Goal: Task Accomplishment & Management: Use online tool/utility

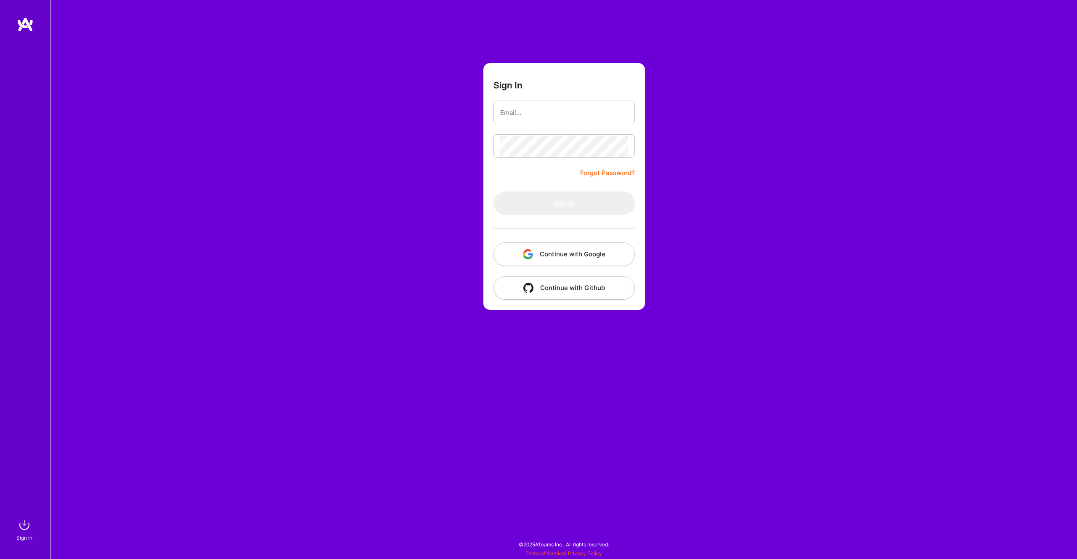
click at [548, 258] on button "Continue with Google" at bounding box center [563, 254] width 141 height 24
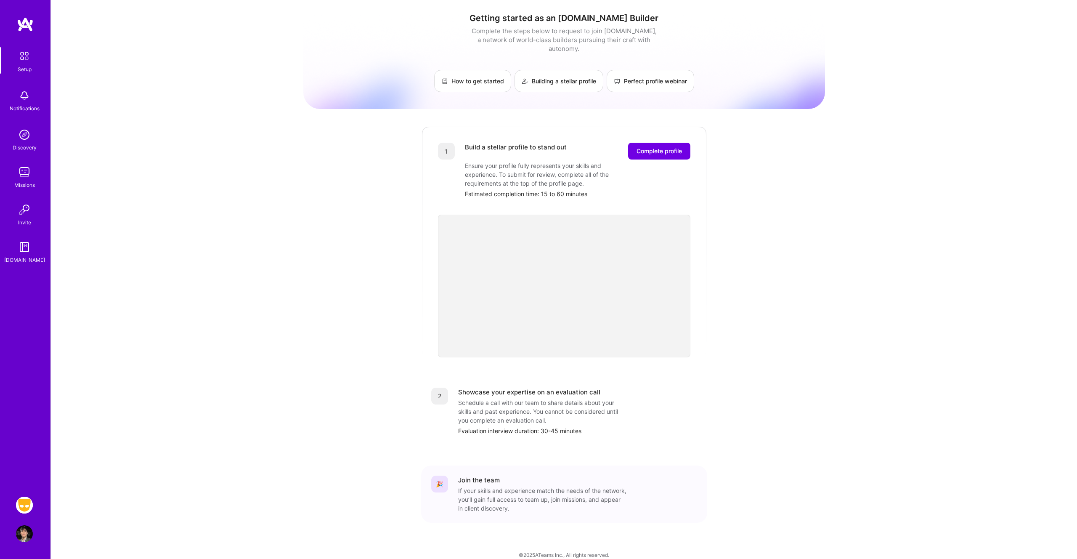
click at [21, 502] on img at bounding box center [24, 504] width 17 height 17
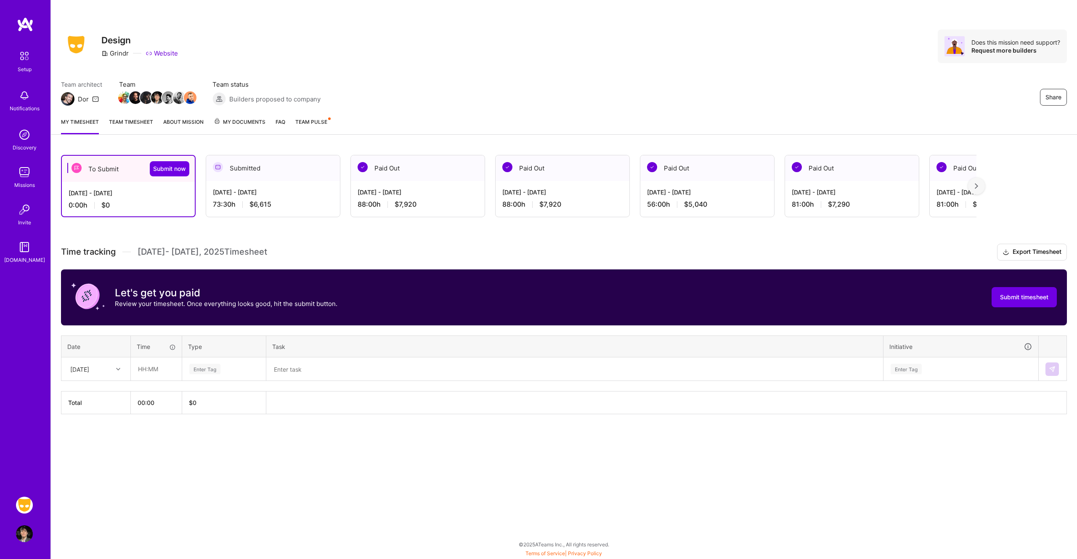
click at [116, 372] on div at bounding box center [119, 368] width 13 height 11
click at [93, 497] on div "[DATE]" at bounding box center [96, 500] width 68 height 16
click at [156, 372] on input "text" at bounding box center [156, 369] width 50 height 22
type input "10:00"
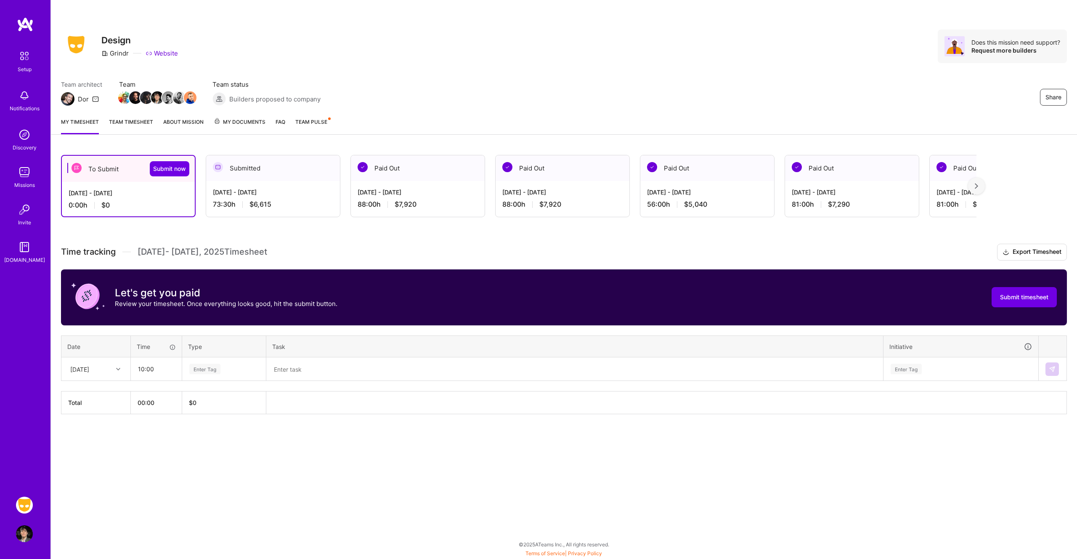
click at [204, 370] on div "Enter Tag" at bounding box center [204, 368] width 31 height 13
click at [211, 394] on span "Design" at bounding box center [199, 394] width 25 height 11
click at [294, 374] on textarea at bounding box center [574, 369] width 615 height 22
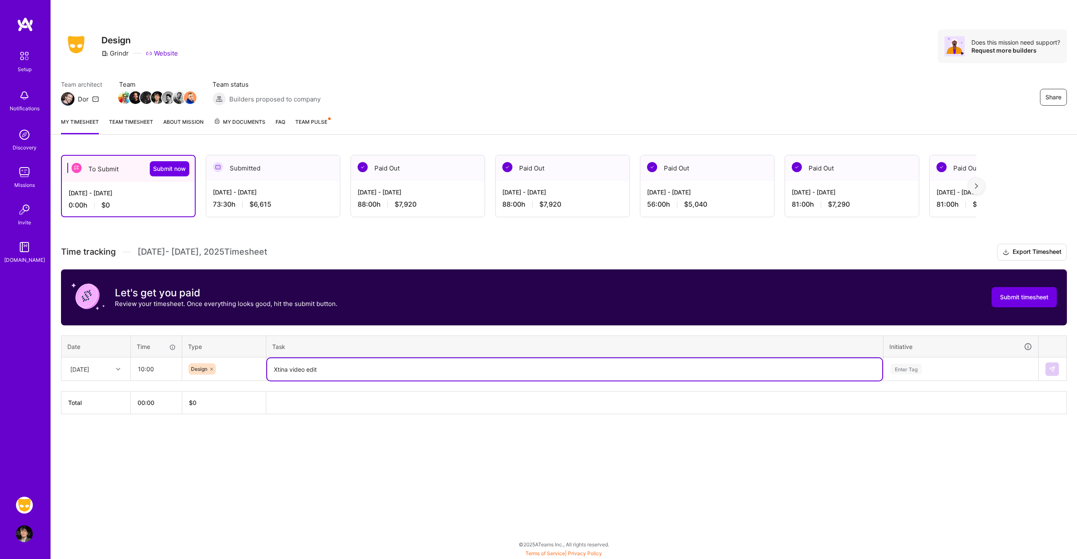
type textarea "Xtina video edit"
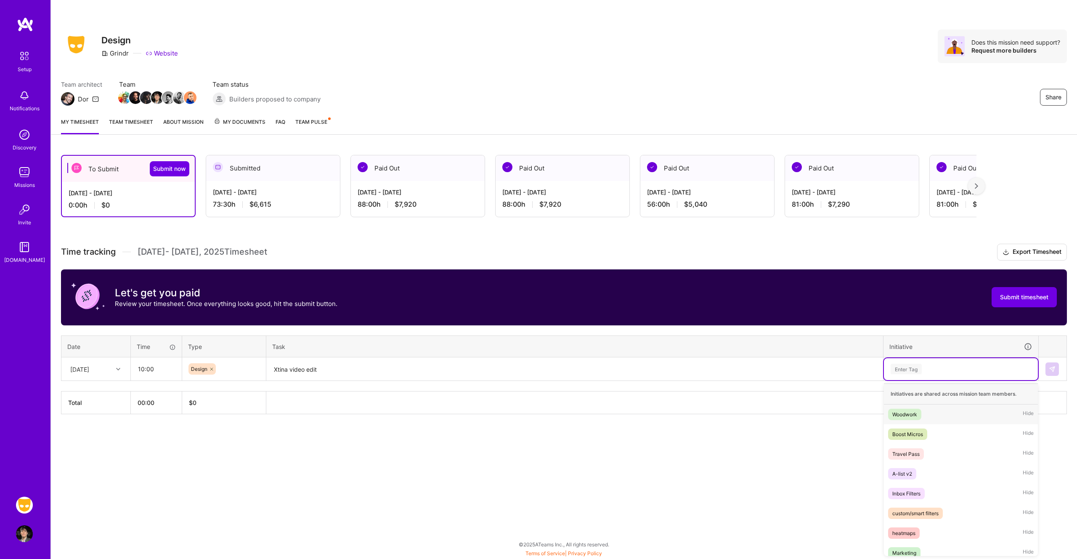
click at [942, 366] on div "Enter Tag" at bounding box center [961, 368] width 142 height 11
type input "mar"
click at [916, 429] on span "Marketing" at bounding box center [904, 433] width 32 height 11
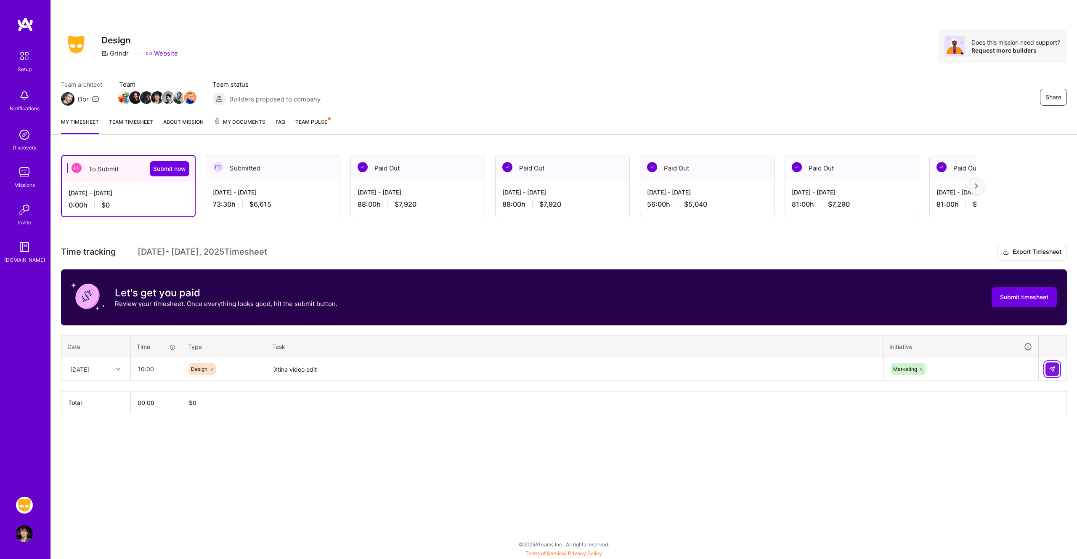
click at [1056, 364] on button at bounding box center [1051, 368] width 13 height 13
click at [116, 368] on div at bounding box center [119, 368] width 13 height 11
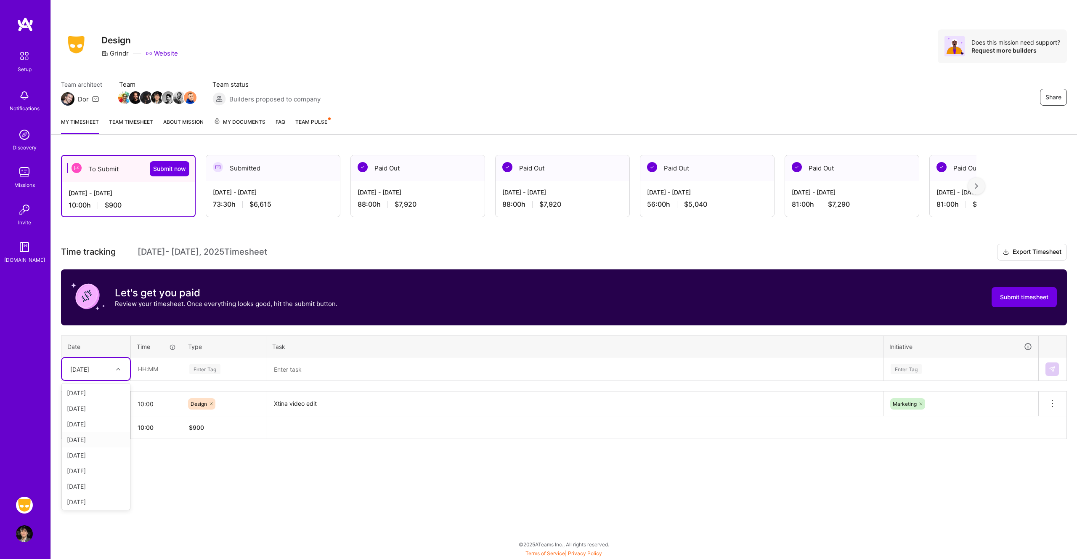
scroll to position [95, 0]
click at [95, 480] on div "[DATE]" at bounding box center [96, 485] width 68 height 16
click at [152, 370] on input "text" at bounding box center [156, 369] width 50 height 22
type input "10:00"
click at [209, 370] on div "Enter Tag" at bounding box center [204, 368] width 31 height 13
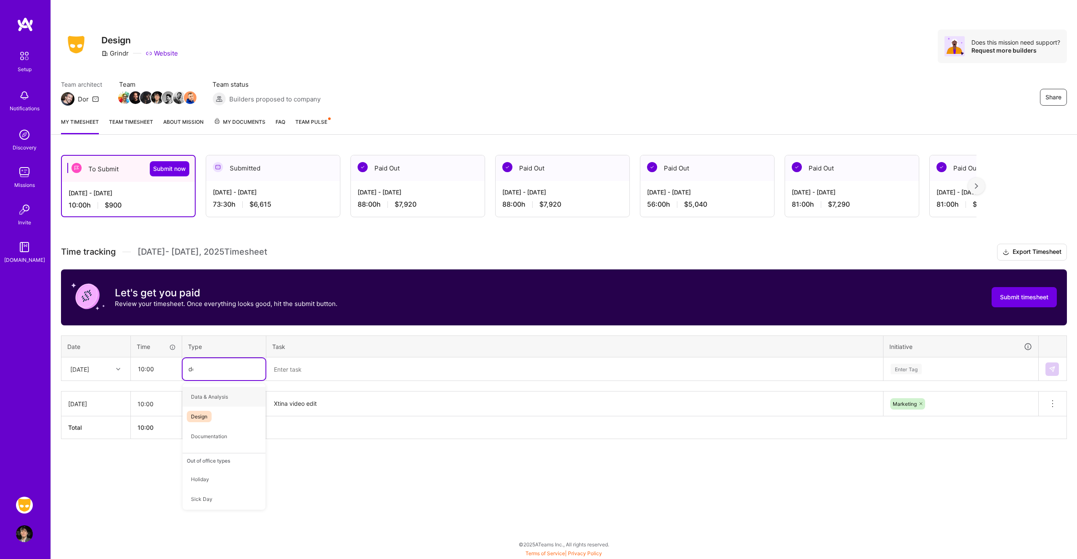
type input "des"
click at [207, 392] on span "Design" at bounding box center [199, 396] width 25 height 11
click at [306, 381] on div "Time tracking [DATE] - [DATE] Timesheet Export Timesheet Let's get you paid Rev…" at bounding box center [564, 341] width 1006 height 195
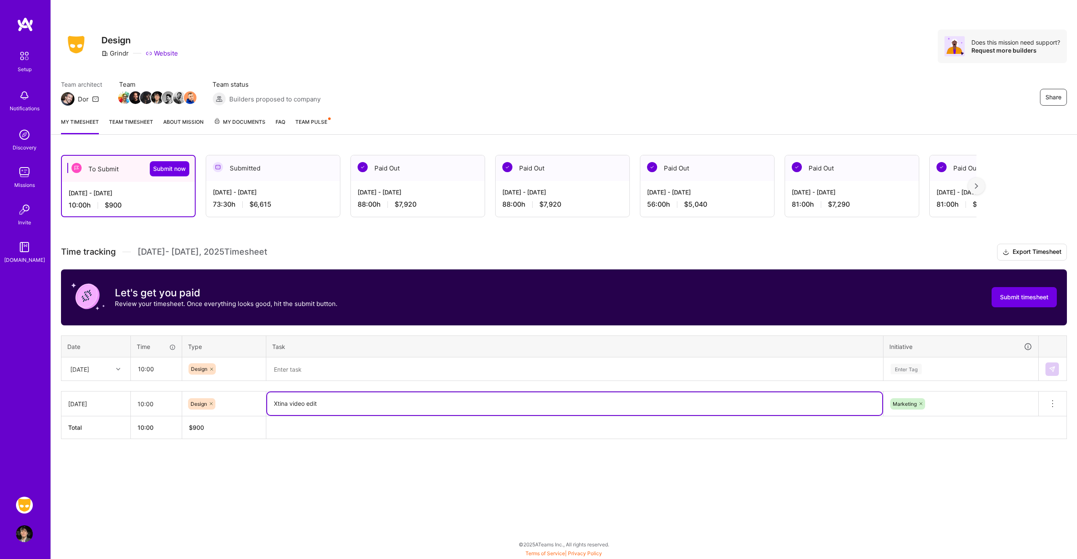
drag, startPoint x: 333, startPoint y: 400, endPoint x: 265, endPoint y: 393, distance: 67.6
click at [265, 393] on tr "[DATE] 10:00 Design Xtina video edit Marketing Delete row" at bounding box center [563, 403] width 1005 height 25
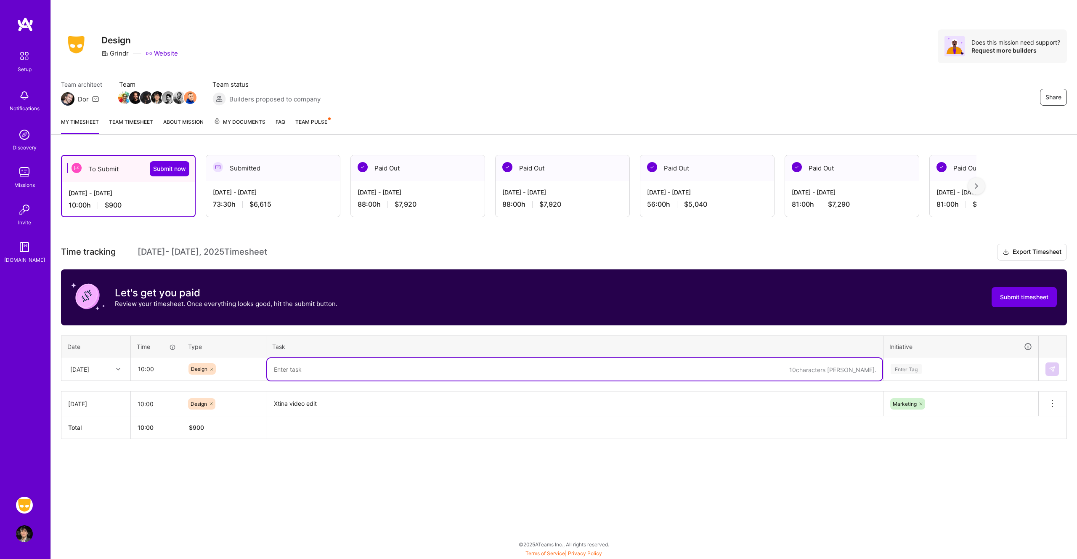
click at [308, 367] on textarea at bounding box center [574, 369] width 615 height 22
paste textarea "Xtina video edit"
type textarea "Xtina video edit"
click at [939, 366] on div "Enter Tag" at bounding box center [961, 368] width 142 height 11
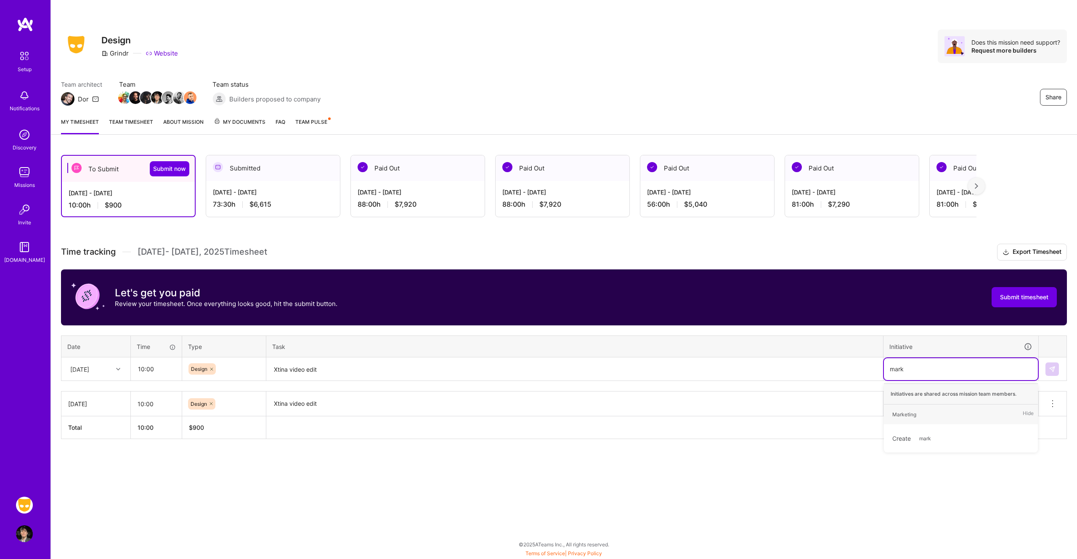
type input "marke"
click at [921, 411] on div "Marketing Hide" at bounding box center [961, 414] width 154 height 20
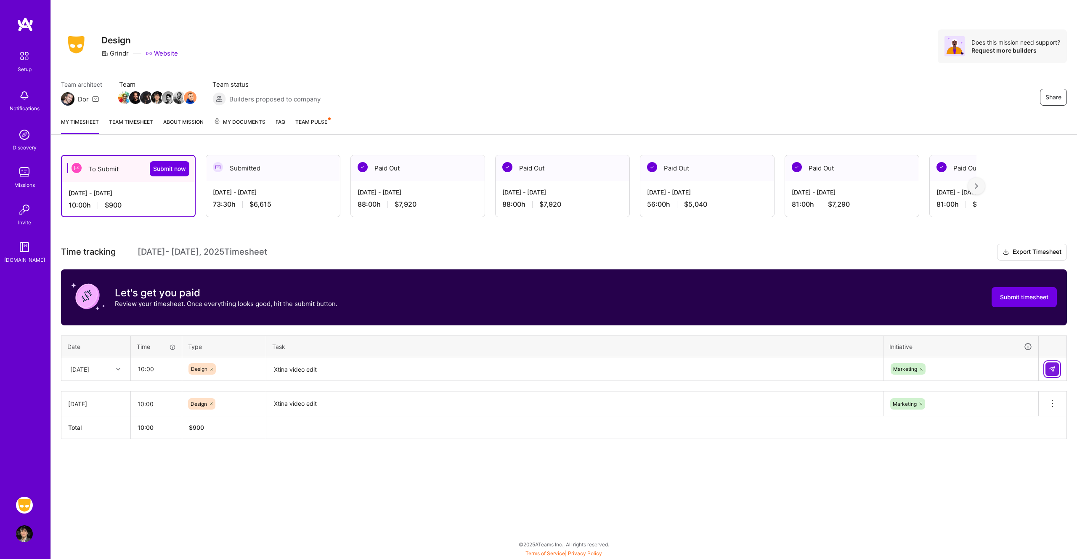
click at [1053, 368] on img at bounding box center [1052, 369] width 7 height 7
type input "fri"
click at [119, 369] on icon at bounding box center [118, 369] width 4 height 4
click at [119, 370] on icon at bounding box center [118, 369] width 4 height 4
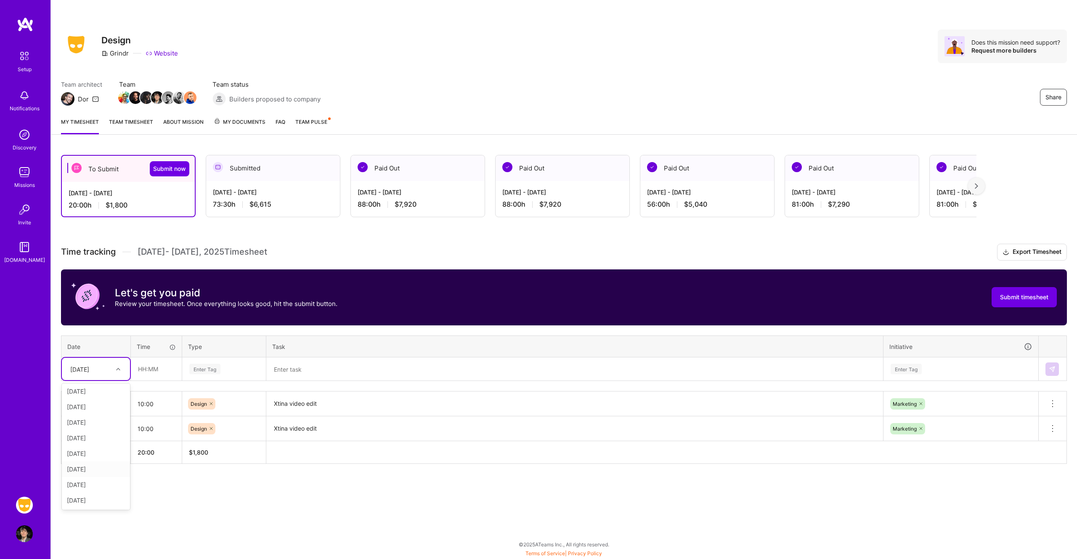
click at [94, 467] on div "[DATE]" at bounding box center [96, 469] width 68 height 16
click at [159, 364] on input "text" at bounding box center [156, 369] width 50 height 22
type input "08:00"
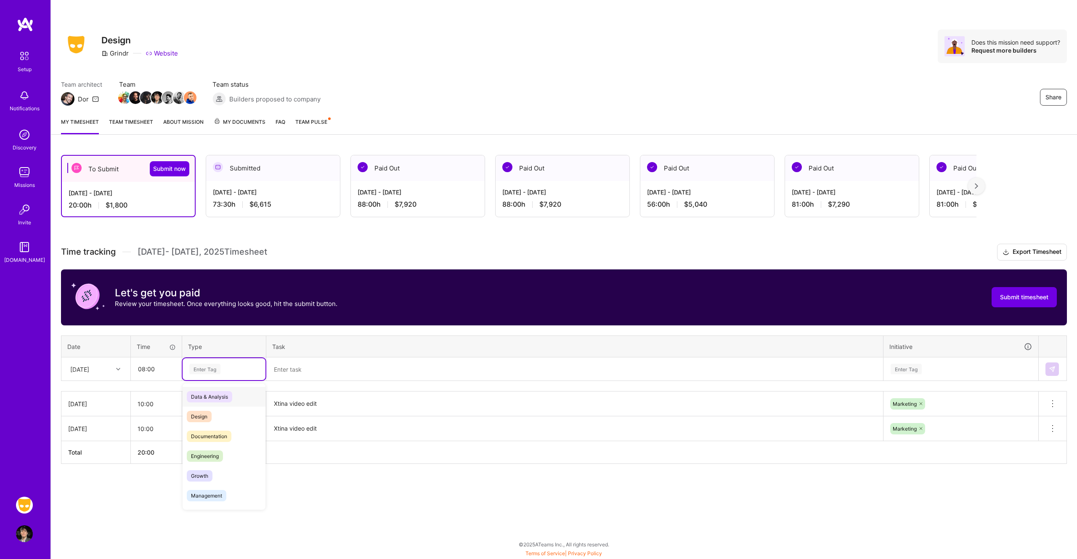
click at [214, 370] on div "Enter Tag" at bounding box center [204, 368] width 31 height 13
click at [205, 416] on span "Design" at bounding box center [199, 416] width 25 height 11
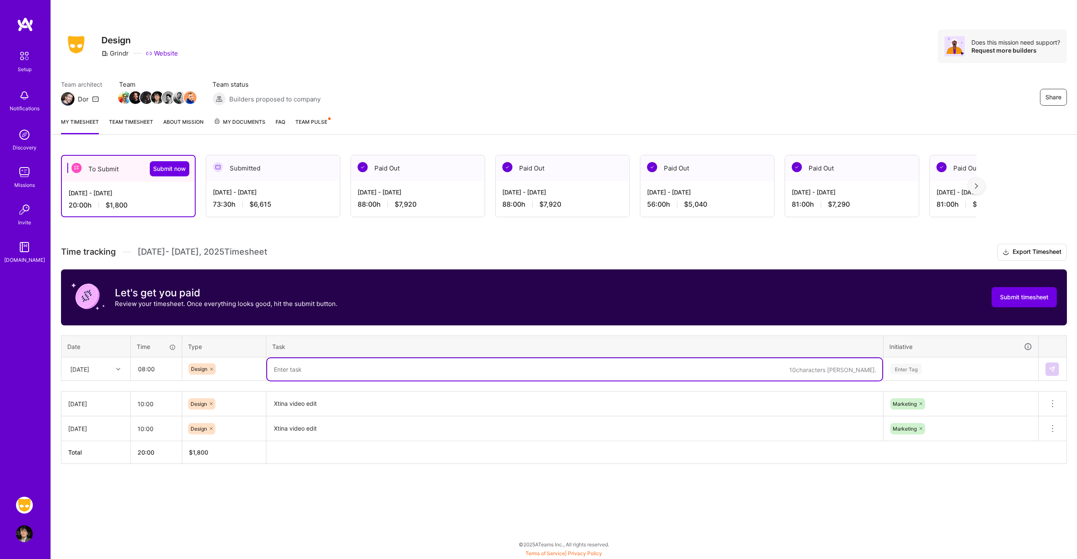
click at [296, 368] on textarea at bounding box center [574, 369] width 615 height 22
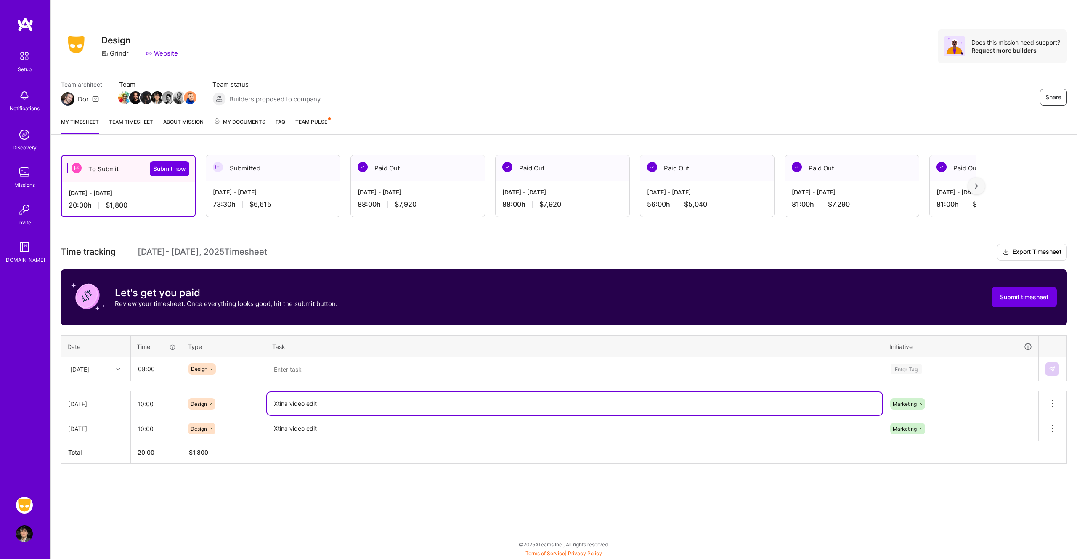
drag, startPoint x: 331, startPoint y: 403, endPoint x: 269, endPoint y: 395, distance: 62.4
click at [269, 395] on textarea "Xtina video edit" at bounding box center [574, 403] width 615 height 23
click at [297, 371] on textarea at bounding box center [574, 369] width 615 height 22
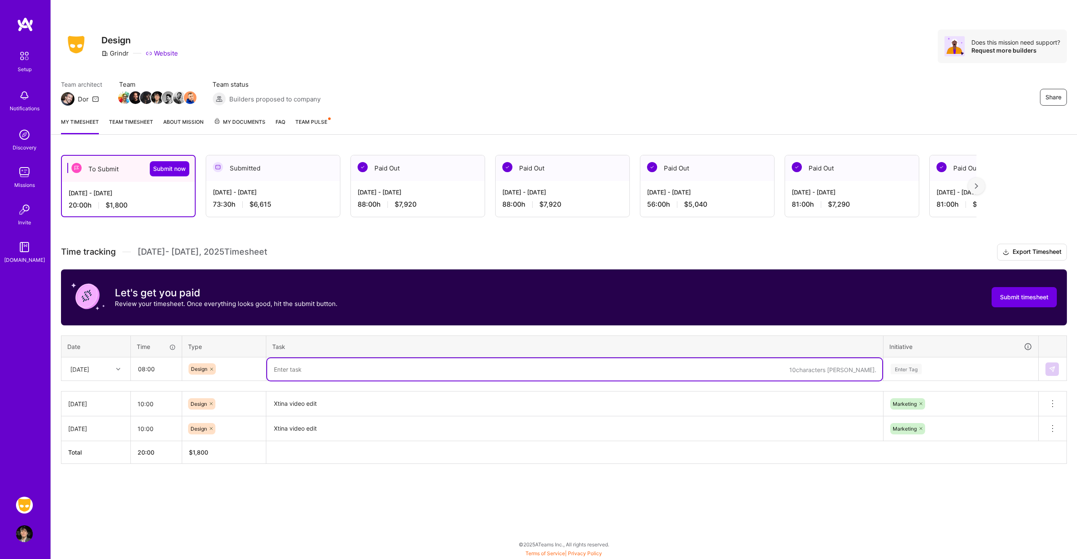
paste textarea "Xtina video edit"
type textarea "Xtina video edit"
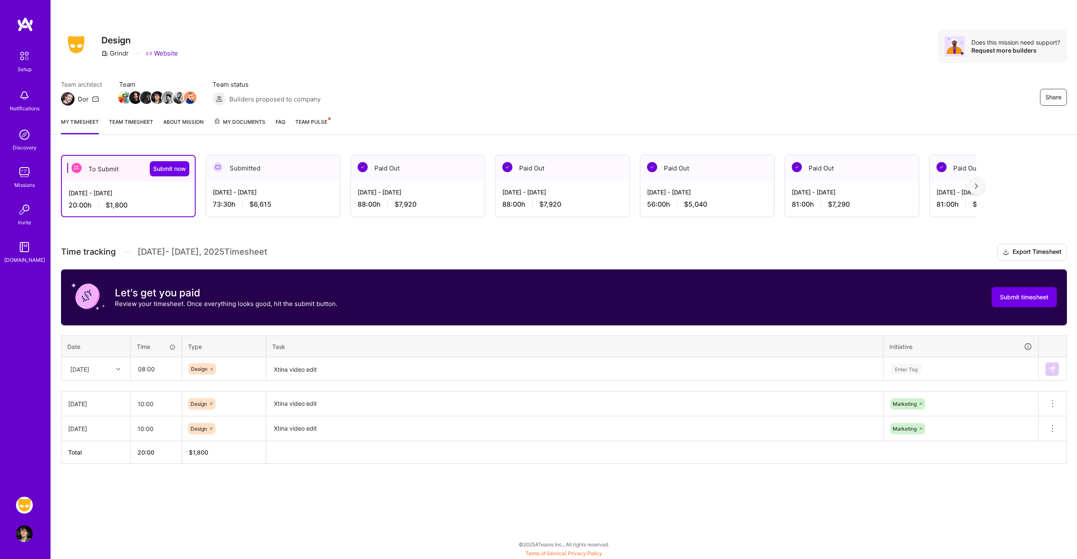
click at [489, 340] on th "Task" at bounding box center [574, 346] width 617 height 22
drag, startPoint x: 144, startPoint y: 369, endPoint x: 136, endPoint y: 368, distance: 8.0
click at [136, 368] on input "08:00" at bounding box center [156, 369] width 50 height 22
type input "10:00"
click at [342, 367] on textarea "Xtina video edit" at bounding box center [574, 369] width 615 height 22
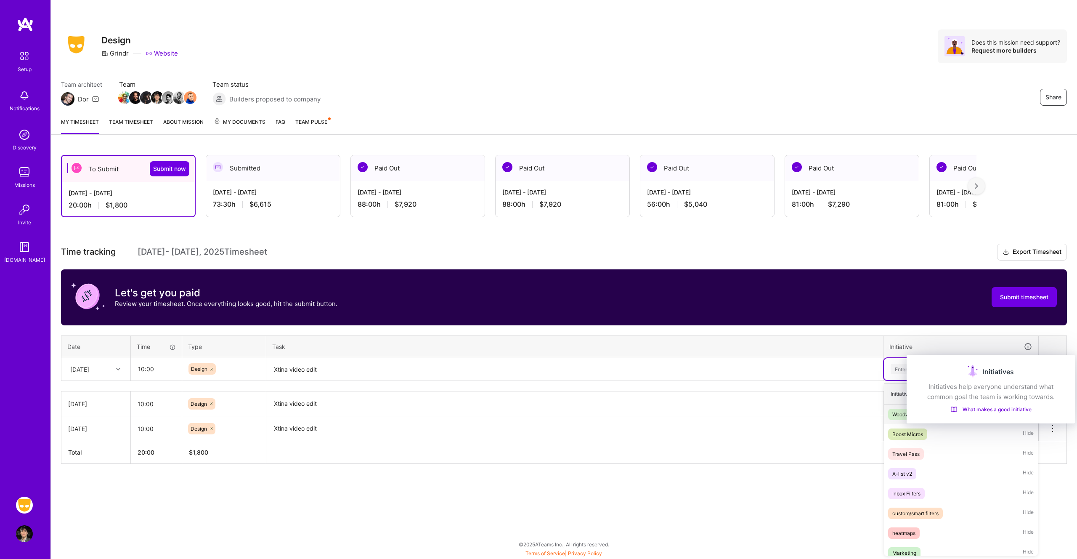
click at [906, 365] on div "Enter Tag" at bounding box center [905, 368] width 31 height 13
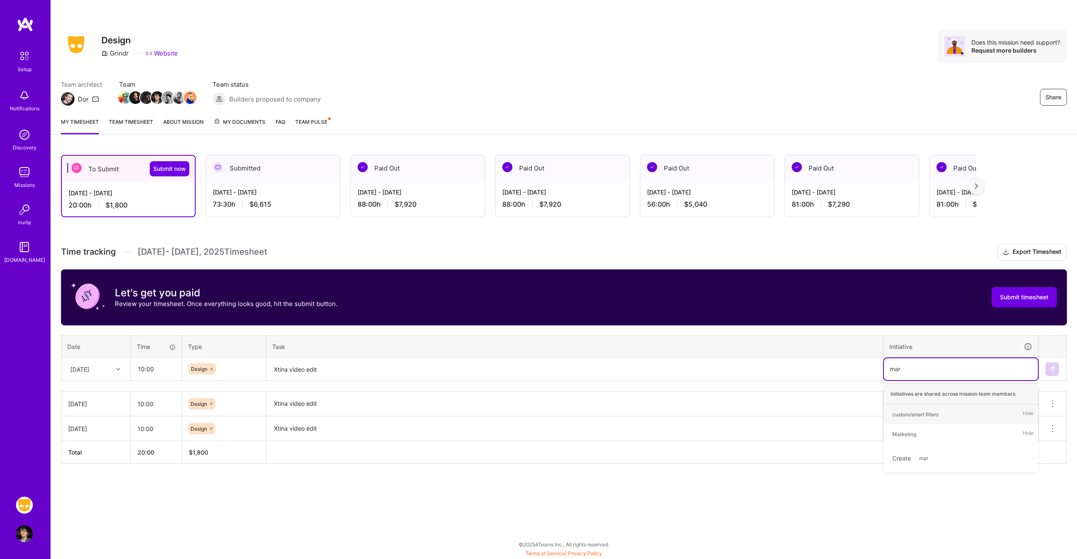
type input "mark"
click at [900, 413] on div "Marketing" at bounding box center [904, 414] width 24 height 9
click at [1056, 368] on button at bounding box center [1051, 368] width 13 height 13
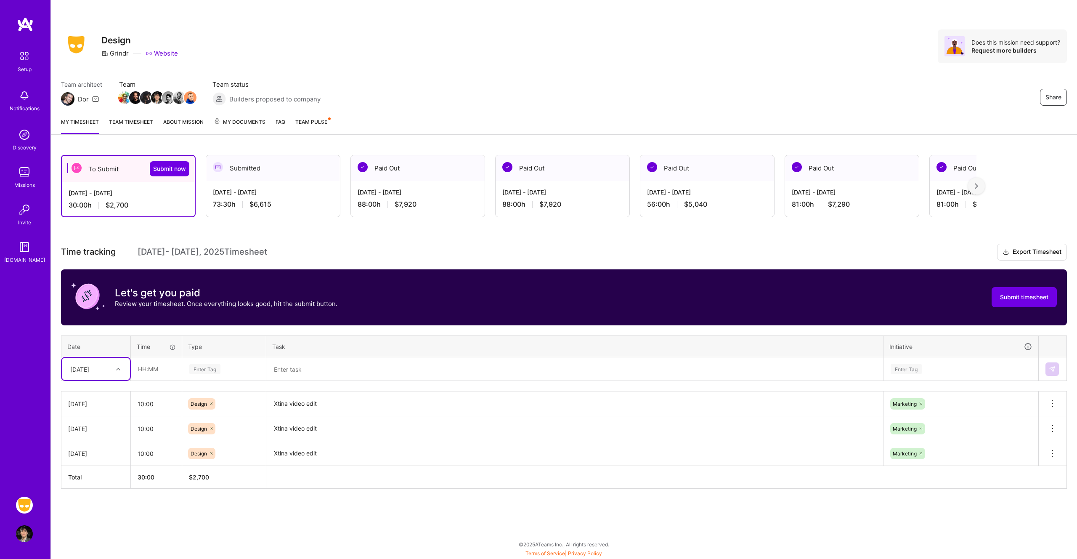
click at [742, 67] on div "Share Design Grindr Website Does this mission need support? Request more builde…" at bounding box center [564, 55] width 1026 height 111
